Goal: Find contact information: Find contact information

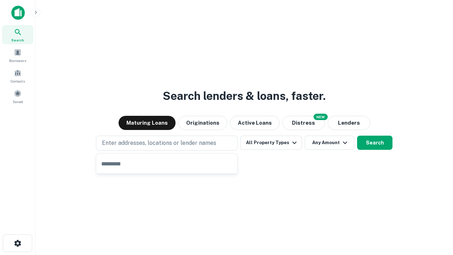
type input "**********"
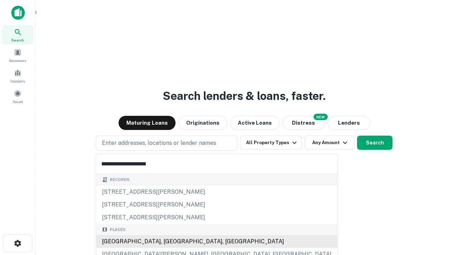
click at [169, 241] on div "[GEOGRAPHIC_DATA], [GEOGRAPHIC_DATA], [GEOGRAPHIC_DATA]" at bounding box center [216, 241] width 241 height 13
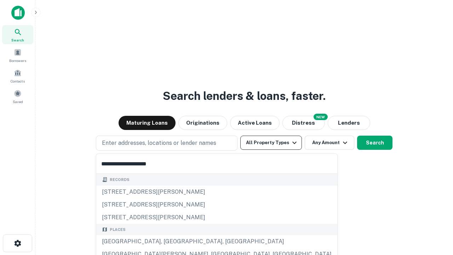
click at [271, 143] on button "All Property Types" at bounding box center [271, 143] width 62 height 14
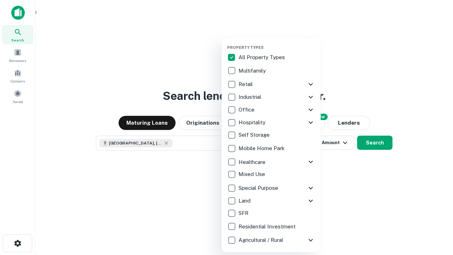
click at [277, 43] on button "button" at bounding box center [276, 43] width 99 height 0
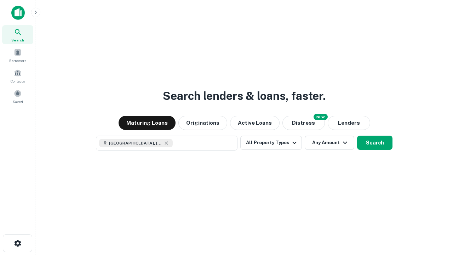
scroll to position [11, 0]
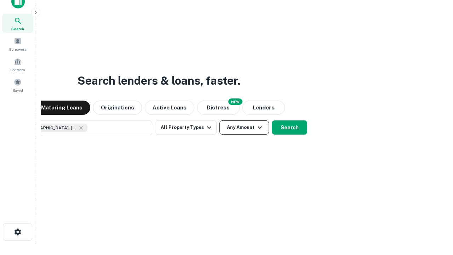
click at [219, 120] on button "Any Amount" at bounding box center [244, 127] width 50 height 14
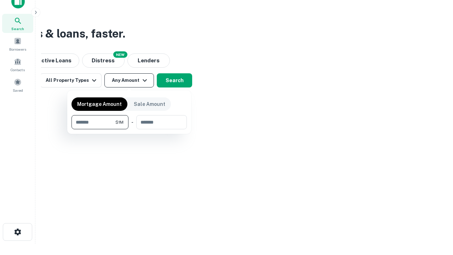
type input "*******"
click at [129, 129] on button "button" at bounding box center [129, 129] width 115 height 0
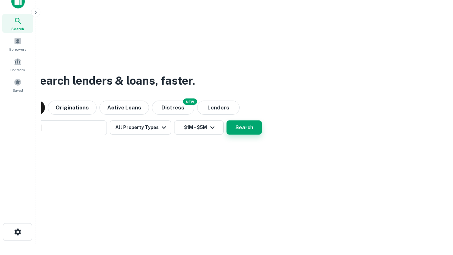
click at [227, 120] on button "Search" at bounding box center [244, 127] width 35 height 14
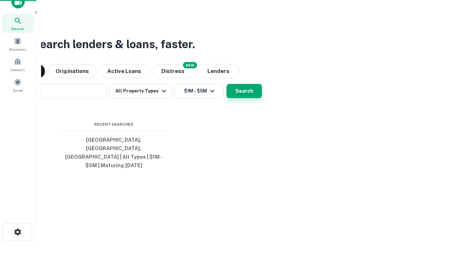
scroll to position [23, 200]
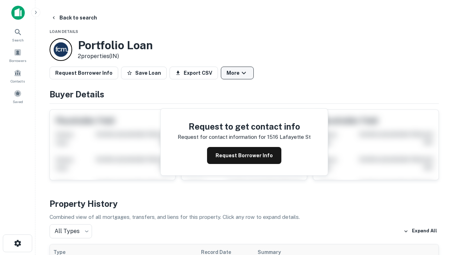
click at [237, 73] on button "More" at bounding box center [237, 73] width 33 height 13
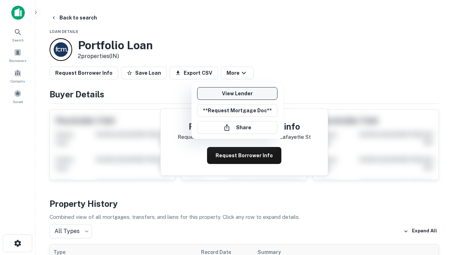
click at [237, 93] on link "View Lender" at bounding box center [237, 93] width 80 height 13
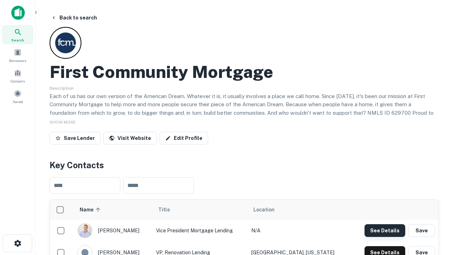
click at [385, 230] on button "See Details" at bounding box center [385, 230] width 41 height 13
